Goal: Use online tool/utility: Utilize a website feature to perform a specific function

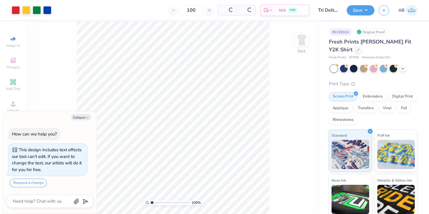
scroll to position [16, 0]
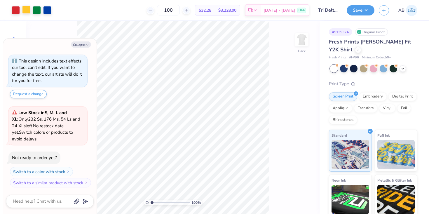
click at [26, 8] on div at bounding box center [26, 10] width 8 height 8
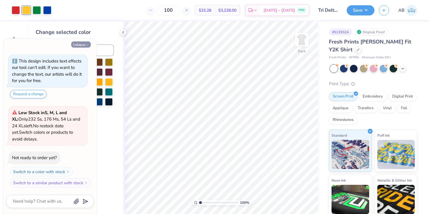
click at [88, 43] on icon "button" at bounding box center [88, 45] width 4 height 4
type textarea "x"
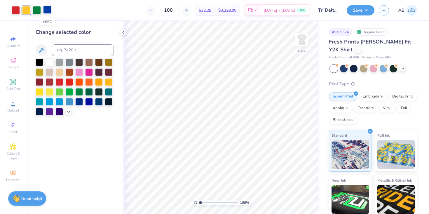
click at [48, 6] on div at bounding box center [47, 10] width 8 height 8
click at [65, 50] on input at bounding box center [83, 50] width 62 height 12
type input "545"
click at [13, 10] on div at bounding box center [16, 10] width 8 height 8
click at [95, 53] on input at bounding box center [83, 50] width 62 height 12
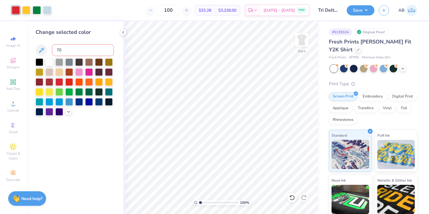
type input "705"
click at [39, 12] on div at bounding box center [37, 10] width 8 height 8
click at [76, 51] on input at bounding box center [83, 50] width 62 height 12
type input "7485"
click at [25, 11] on div at bounding box center [26, 10] width 8 height 8
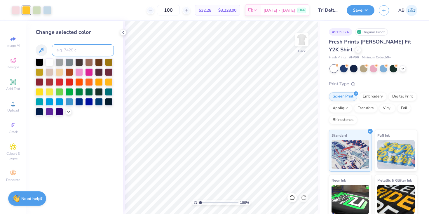
click at [92, 50] on input at bounding box center [83, 50] width 62 height 12
click at [56, 49] on input "0131c" at bounding box center [83, 50] width 62 height 12
type input "yello0131c"
click at [364, 66] on div at bounding box center [364, 68] width 8 height 8
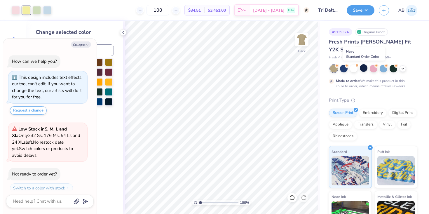
scroll to position [72, 0]
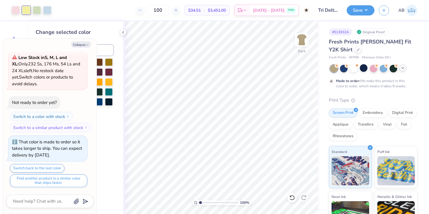
click at [403, 67] on icon at bounding box center [402, 68] width 5 height 5
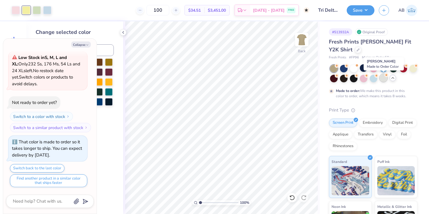
click at [384, 79] on div at bounding box center [384, 78] width 8 height 8
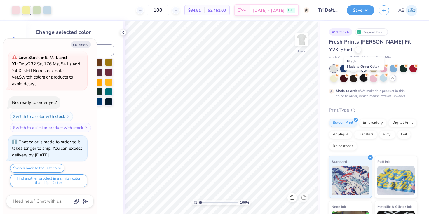
click at [362, 77] on div at bounding box center [364, 78] width 8 height 8
click at [355, 67] on div at bounding box center [354, 68] width 8 height 8
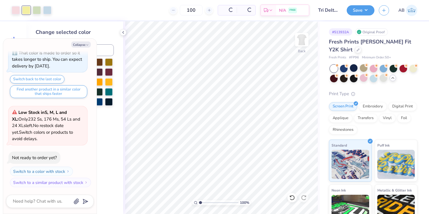
scroll to position [196, 0]
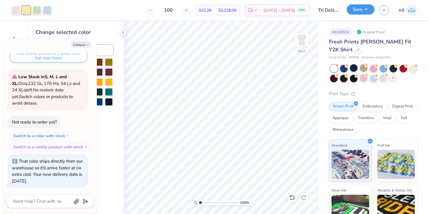
click at [364, 10] on button "Save" at bounding box center [361, 9] width 28 height 10
type textarea "x"
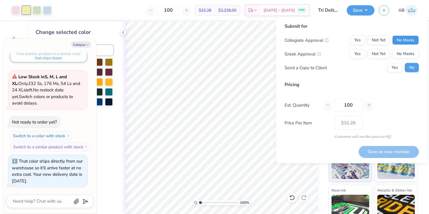
click at [405, 39] on button "No Marks" at bounding box center [405, 40] width 27 height 9
click at [361, 55] on button "Yes" at bounding box center [357, 53] width 15 height 9
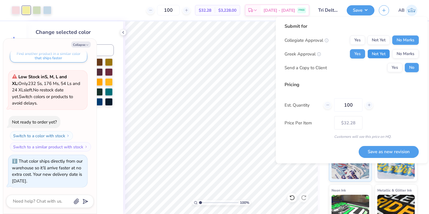
click at [386, 53] on button "Not Yet" at bounding box center [378, 53] width 22 height 9
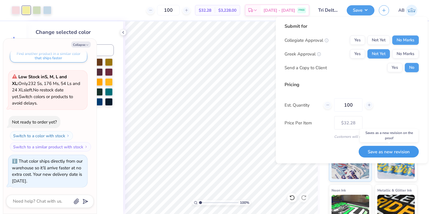
click at [396, 152] on button "Save as new revision" at bounding box center [389, 152] width 60 height 12
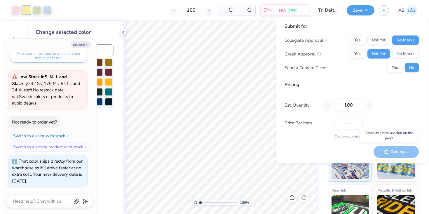
type input "$32.28"
type textarea "x"
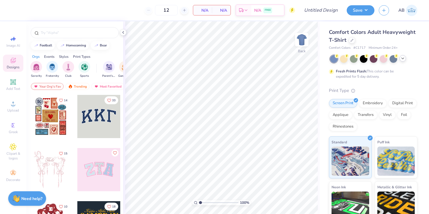
click at [405, 59] on icon at bounding box center [402, 58] width 5 height 5
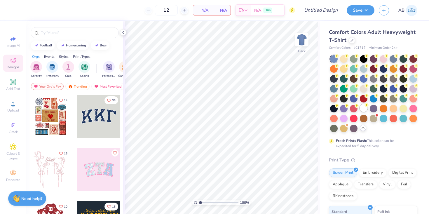
click at [339, 58] on circle at bounding box center [337, 56] width 4 height 4
click at [11, 103] on icon at bounding box center [13, 103] width 7 height 7
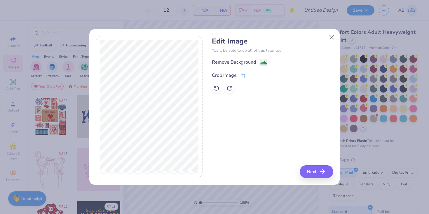
click at [236, 76] on div "Crop Image" at bounding box center [224, 75] width 25 height 7
click at [253, 74] on icon at bounding box center [254, 75] width 4 height 4
click at [314, 174] on button "Next" at bounding box center [318, 171] width 34 height 13
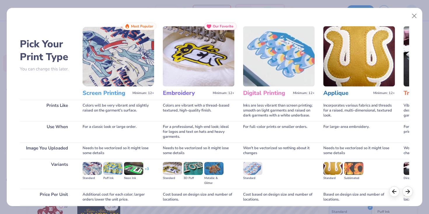
scroll to position [48, 0]
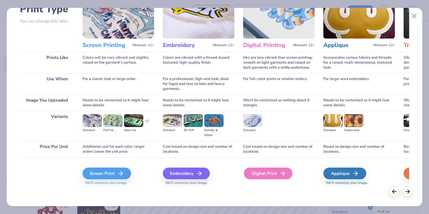
click at [267, 178] on div "Digital Print" at bounding box center [268, 174] width 48 height 12
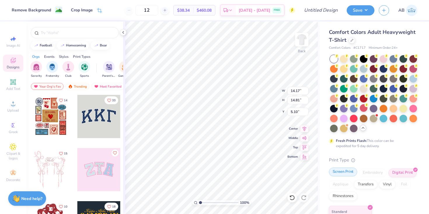
click at [343, 172] on div "Screen Print" at bounding box center [343, 172] width 28 height 9
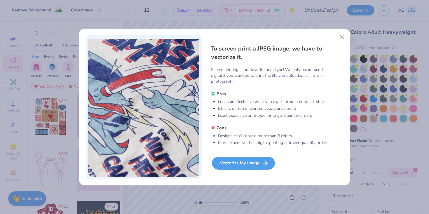
click at [243, 162] on div "Vectorize My Image" at bounding box center [243, 163] width 63 height 13
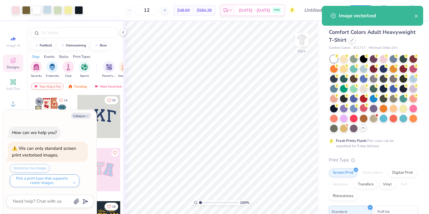
click at [46, 8] on div at bounding box center [47, 10] width 8 height 8
type textarea "x"
